Goal: Information Seeking & Learning: Learn about a topic

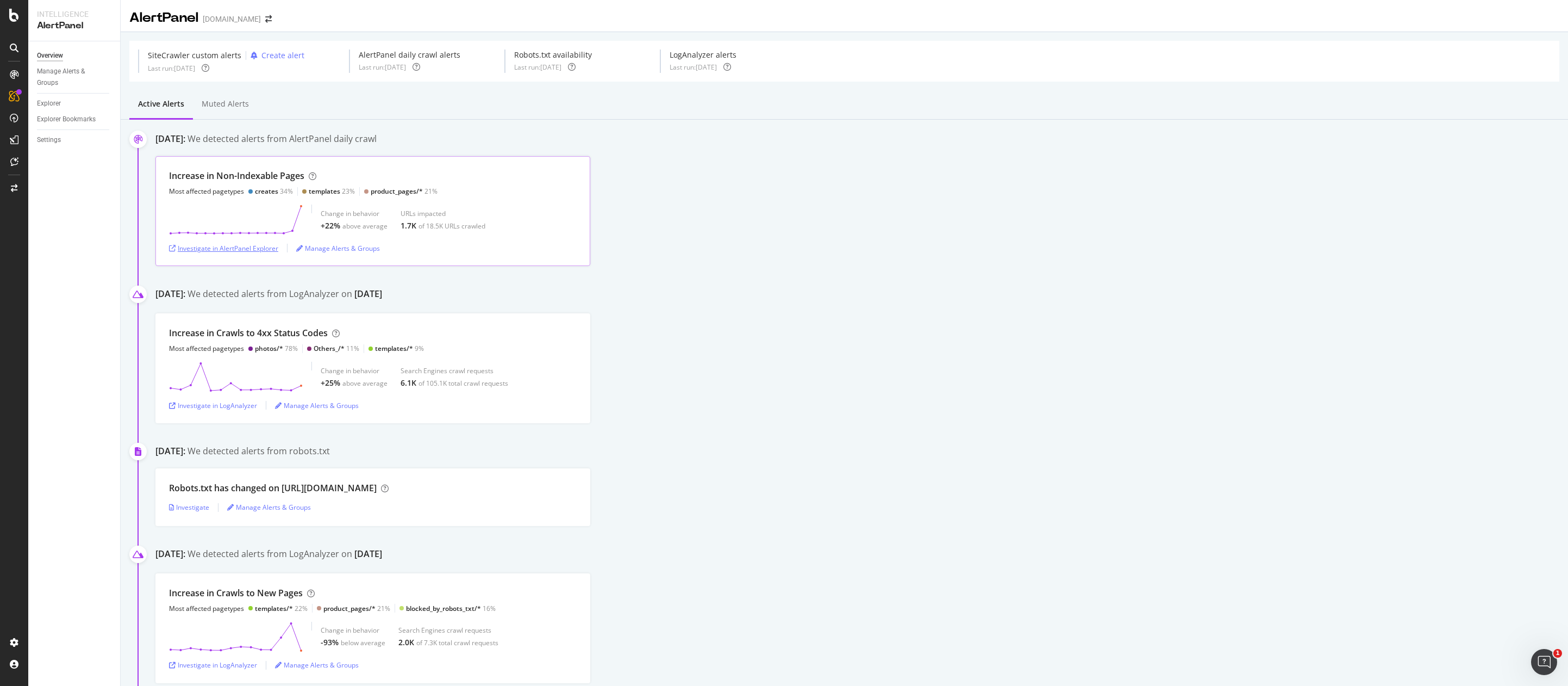
click at [231, 247] on div "Investigate in AlertPanel Explorer" at bounding box center [224, 248] width 109 height 9
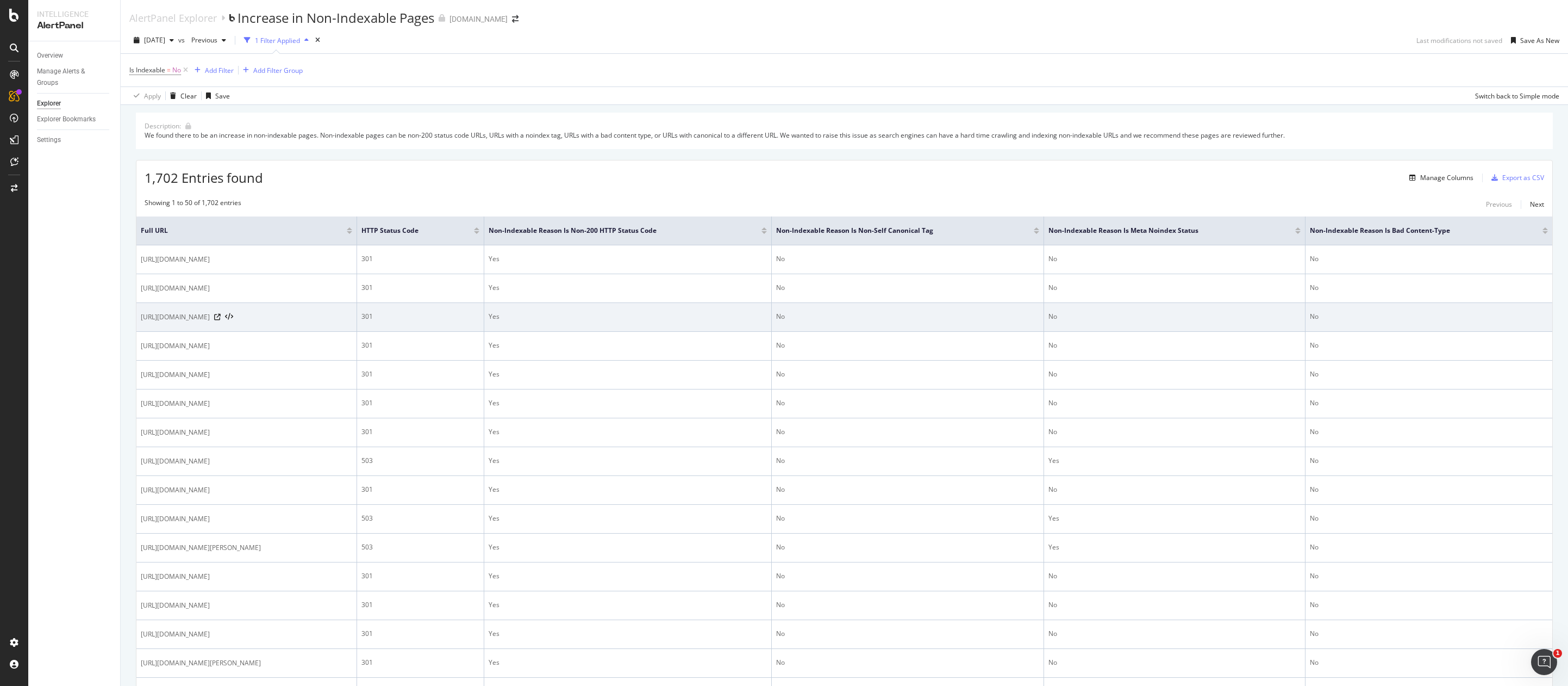
click at [352, 314] on div "[URL][DOMAIN_NAME]" at bounding box center [247, 316] width 212 height 11
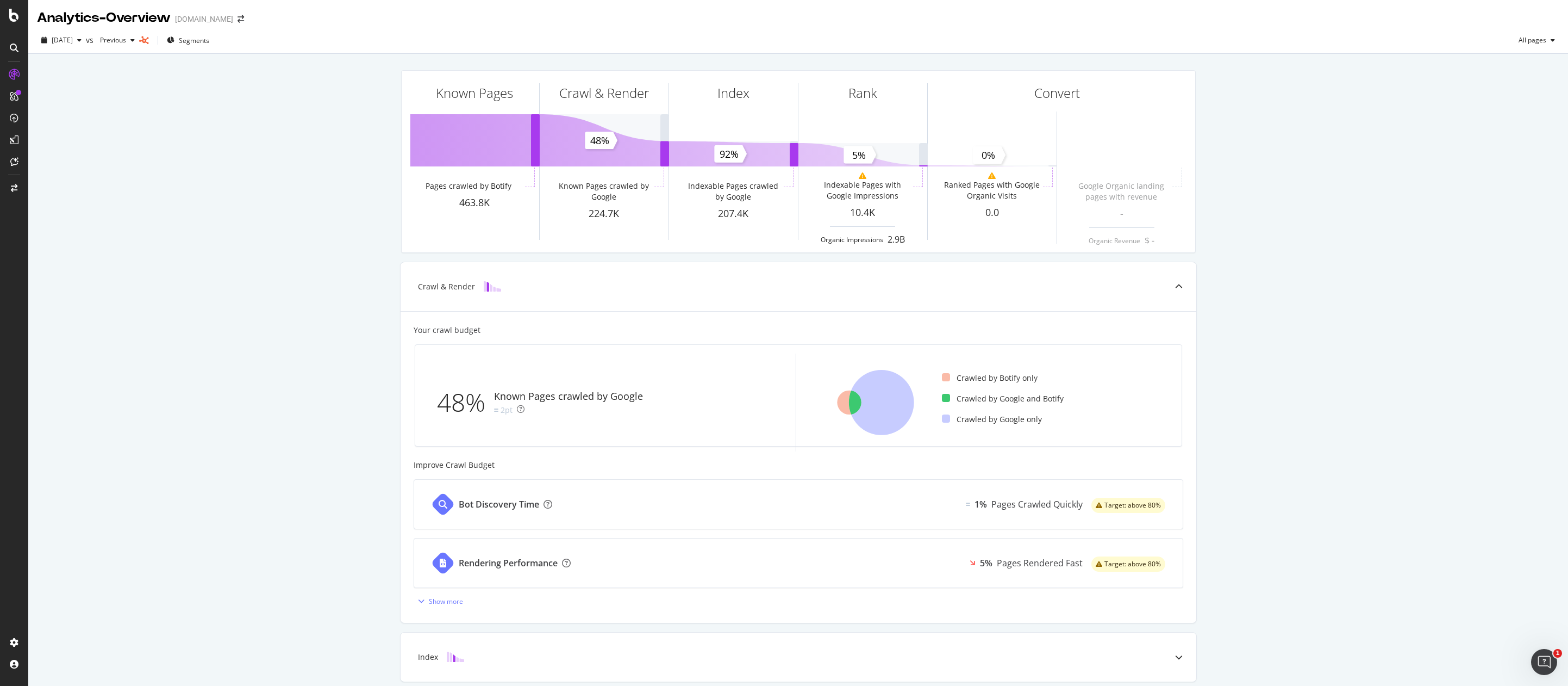
click at [197, 424] on div "Known Pages Pages crawled by Botify 463.8K Crawl & Render Known Pages crawled b…" at bounding box center [798, 450] width 1540 height 792
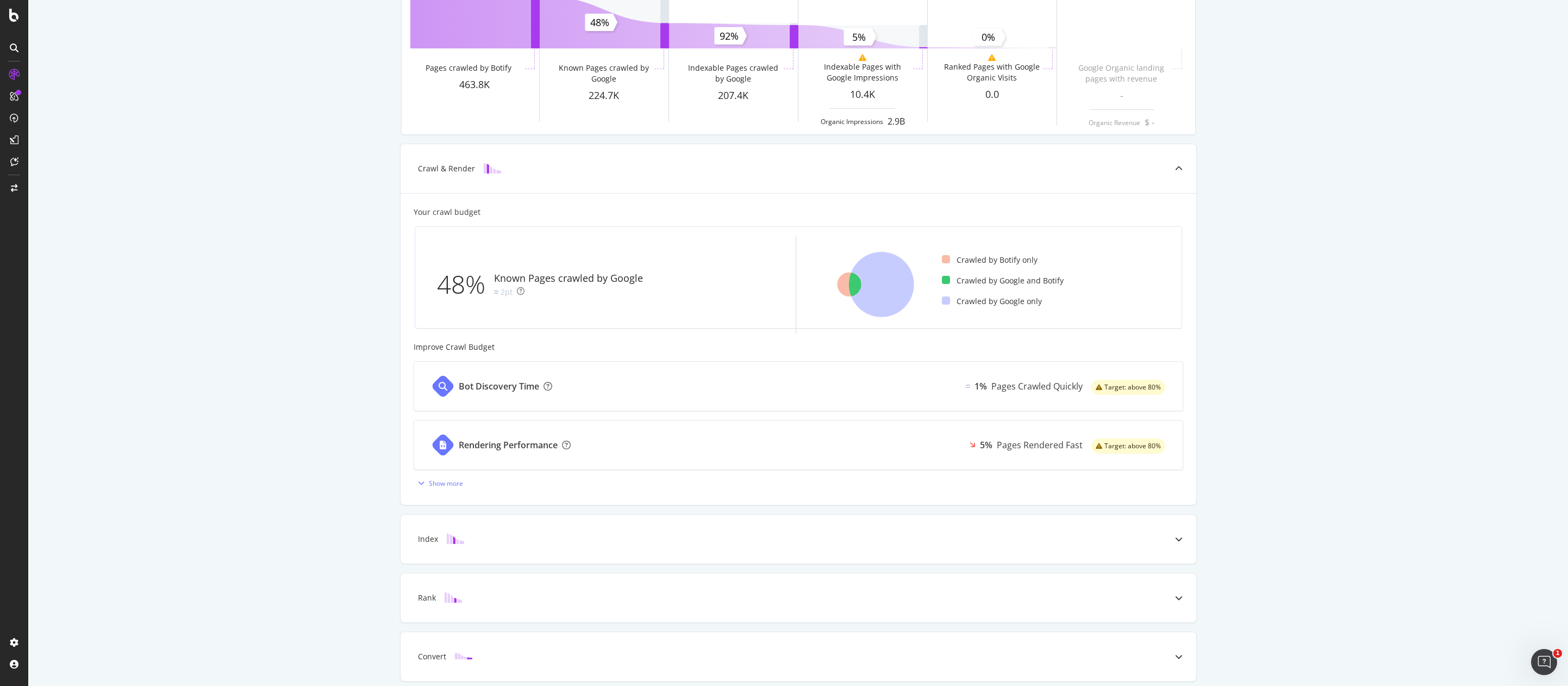
scroll to position [161, 0]
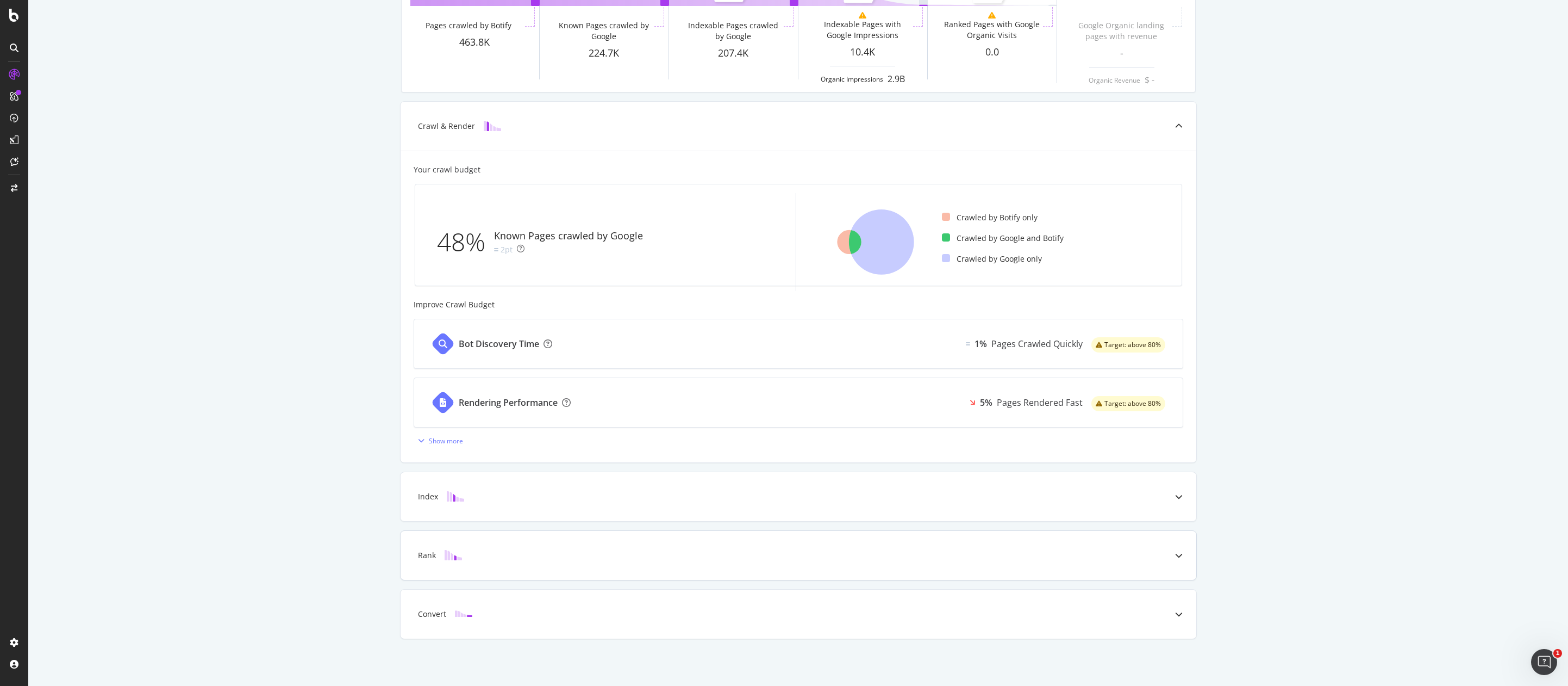
click at [1175, 553] on icon at bounding box center [1179, 555] width 7 height 7
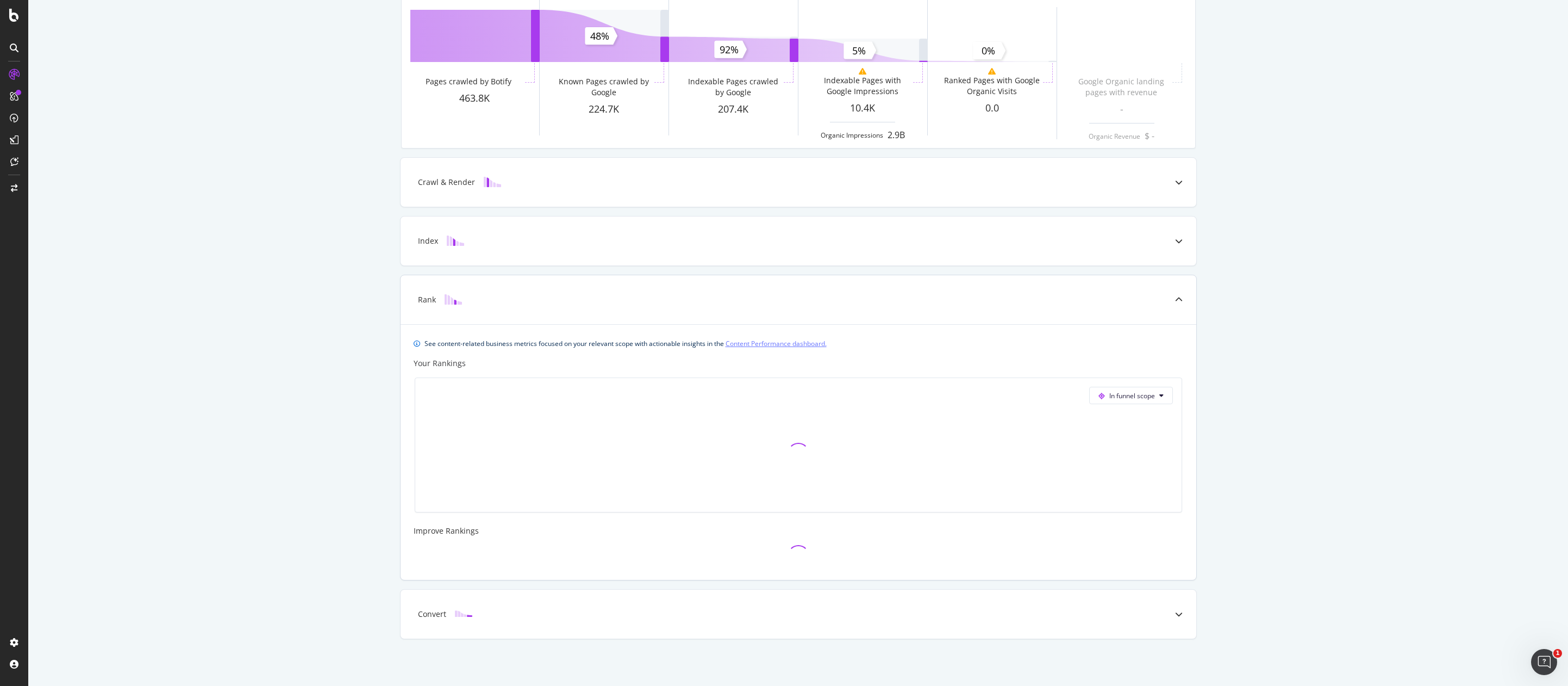
scroll to position [0, 0]
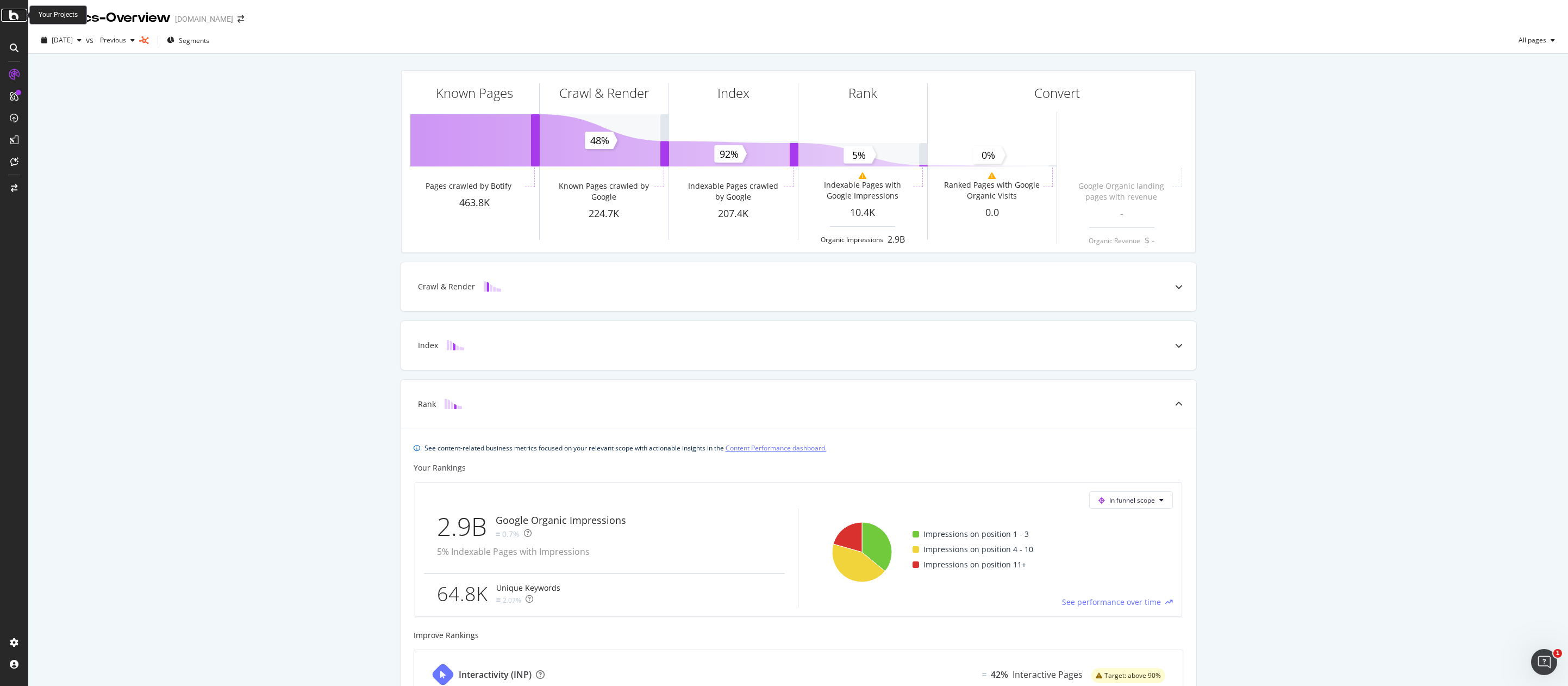
click at [13, 11] on icon at bounding box center [14, 15] width 10 height 13
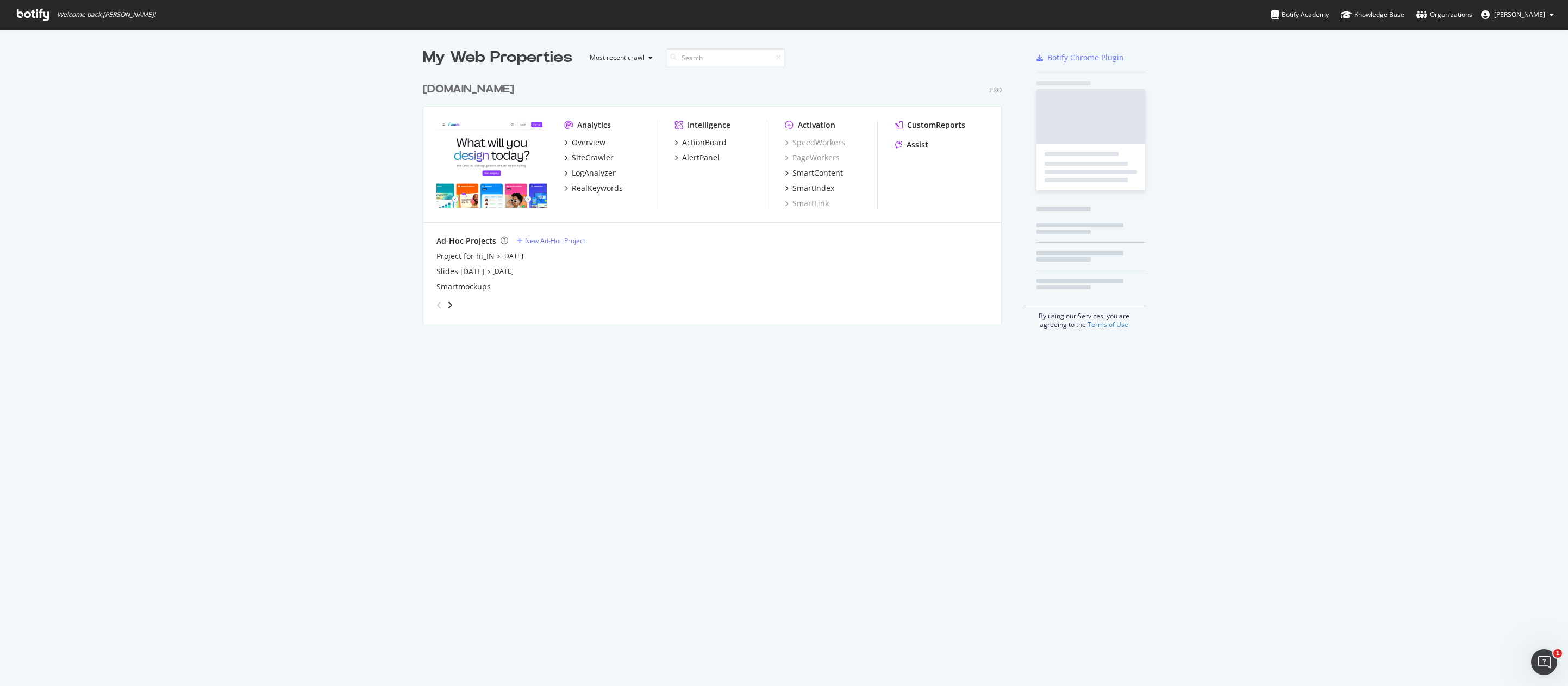
scroll to position [686, 1568]
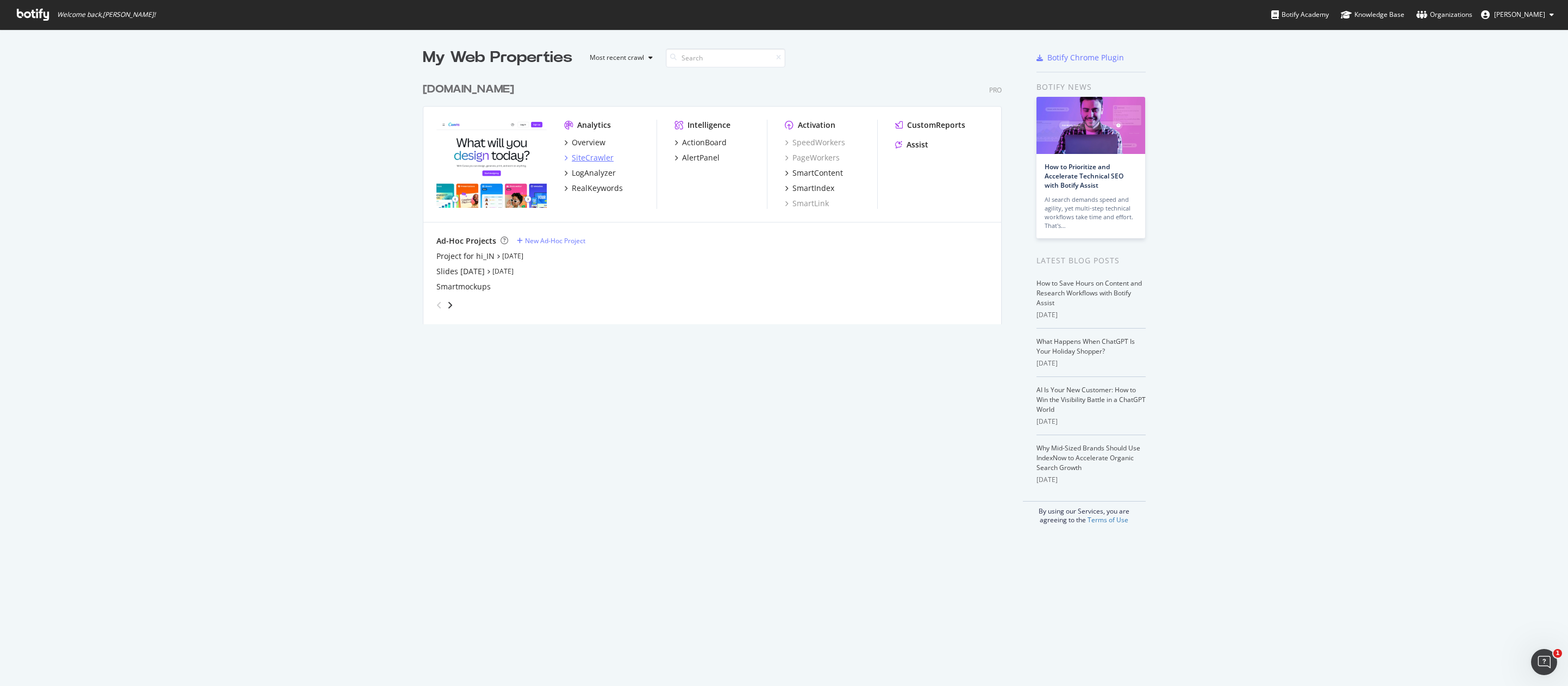
click at [564, 153] on div "SiteCrawler" at bounding box center [589, 157] width 50 height 11
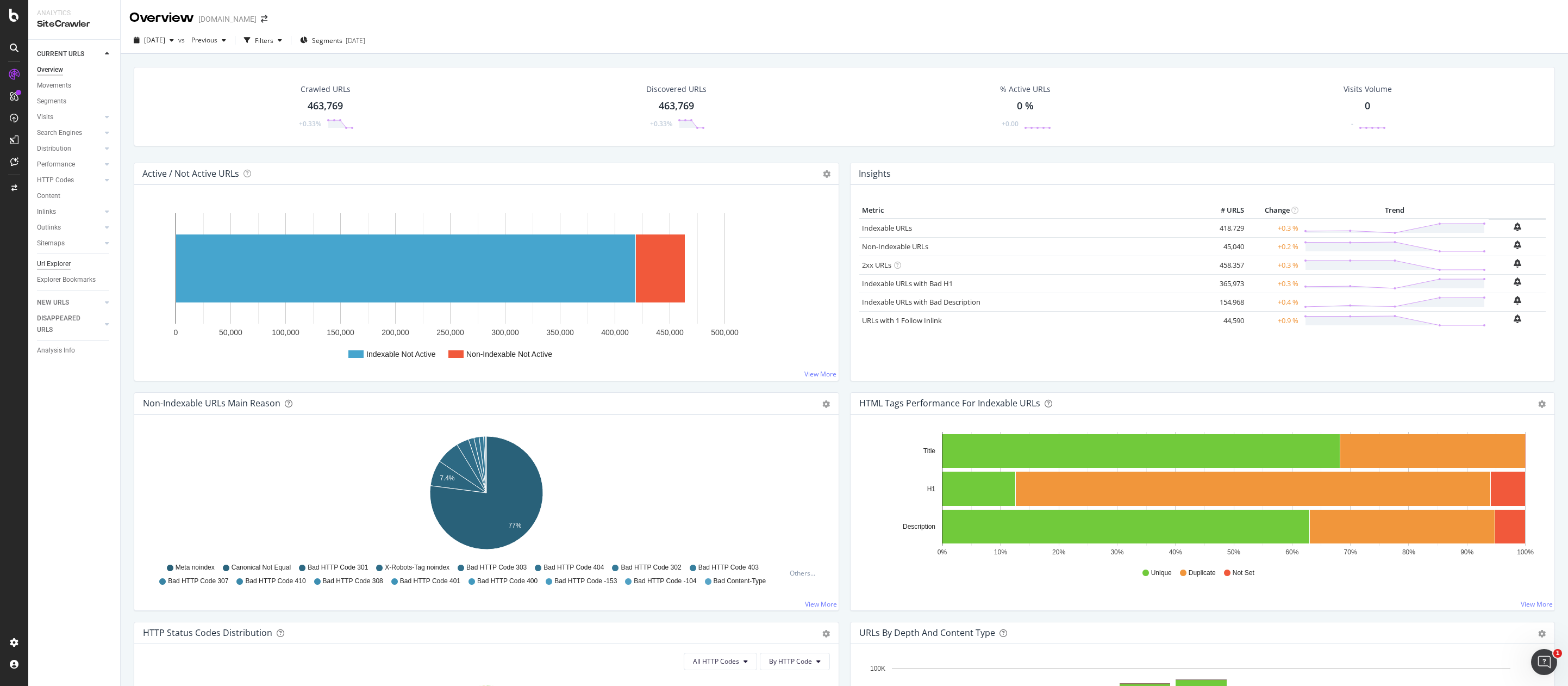
click at [59, 262] on div "Url Explorer" at bounding box center [53, 264] width 33 height 11
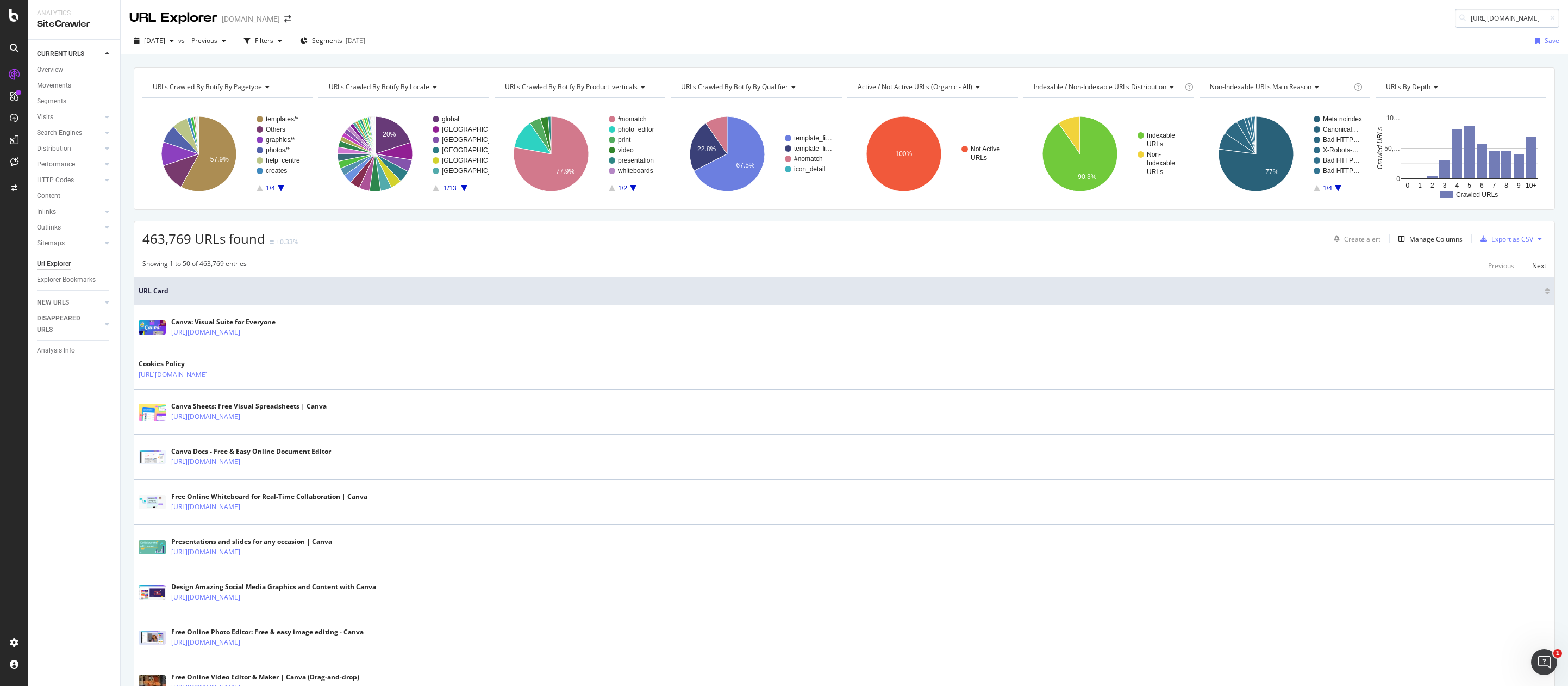
scroll to position [0, 55]
type input "[URL][DOMAIN_NAME]"
click at [1240, 22] on div "URL Explorer canva.com https://www.canva.com/ja_jp/create/hero/" at bounding box center [844, 14] width 1447 height 28
